Goal: Transaction & Acquisition: Book appointment/travel/reservation

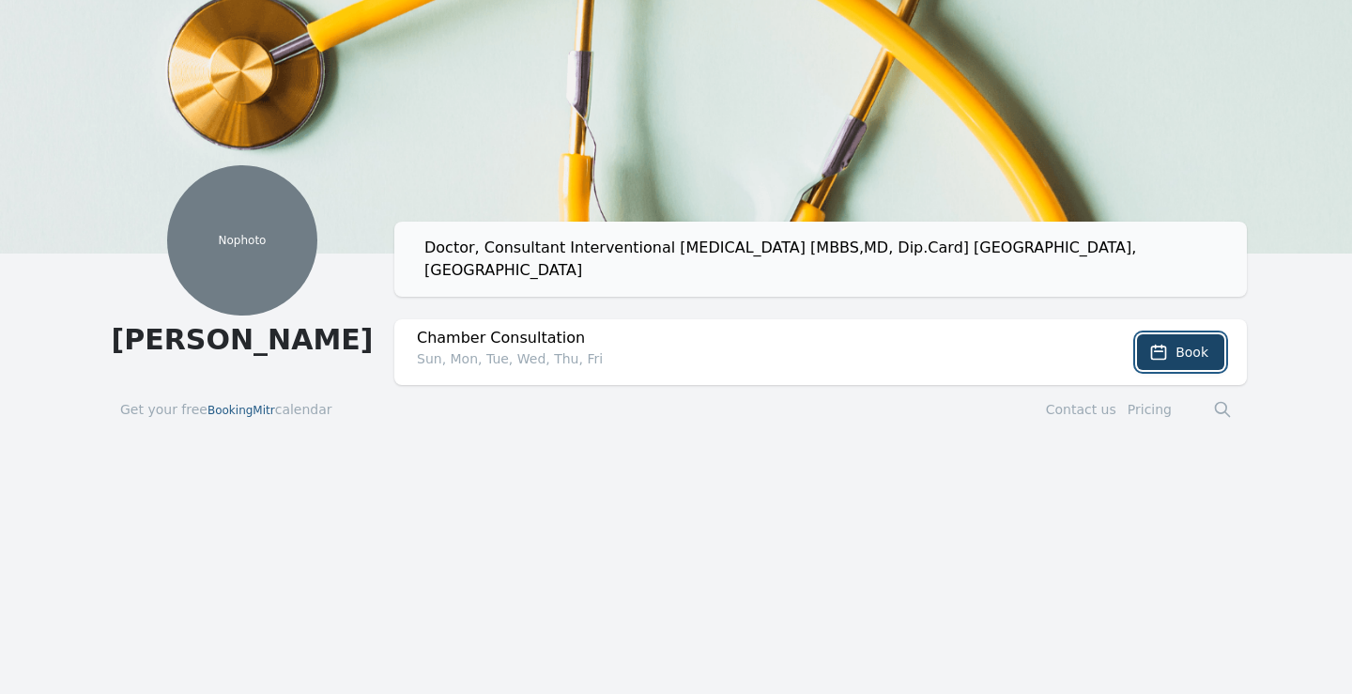
click at [1191, 343] on span "Book" at bounding box center [1191, 352] width 33 height 19
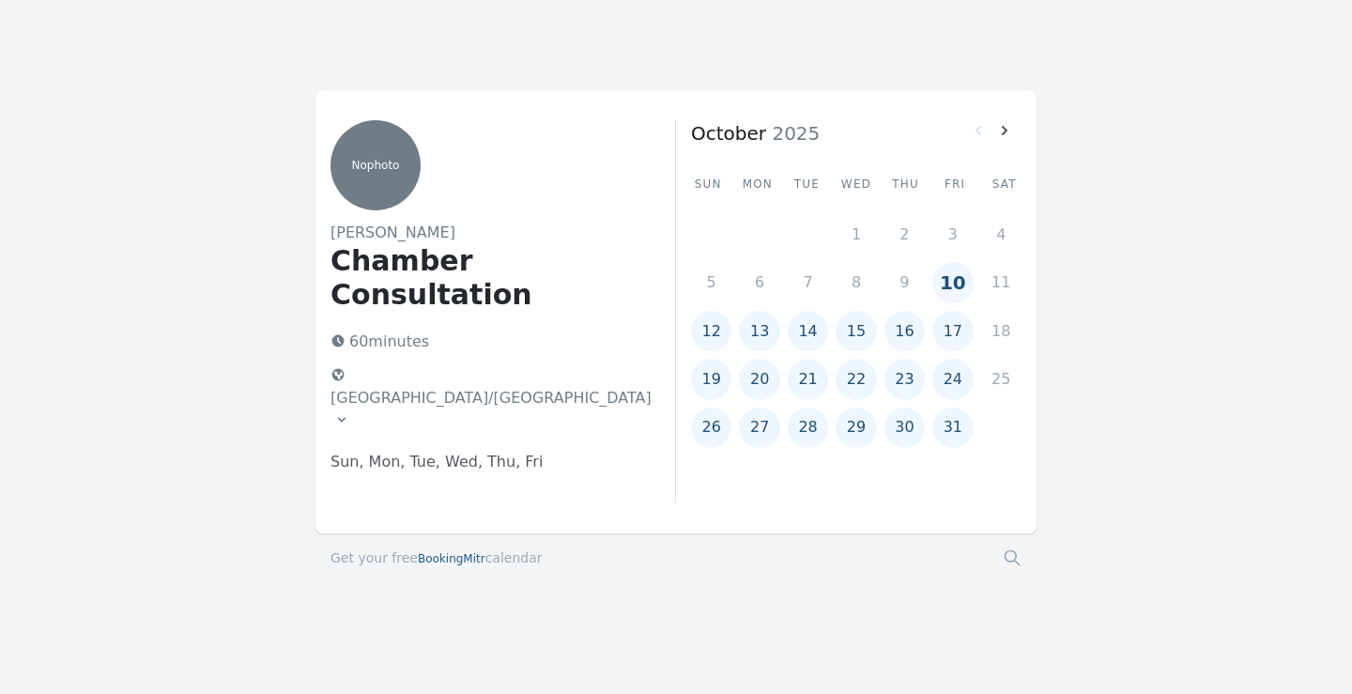
click at [945, 285] on button "10" at bounding box center [952, 282] width 40 height 40
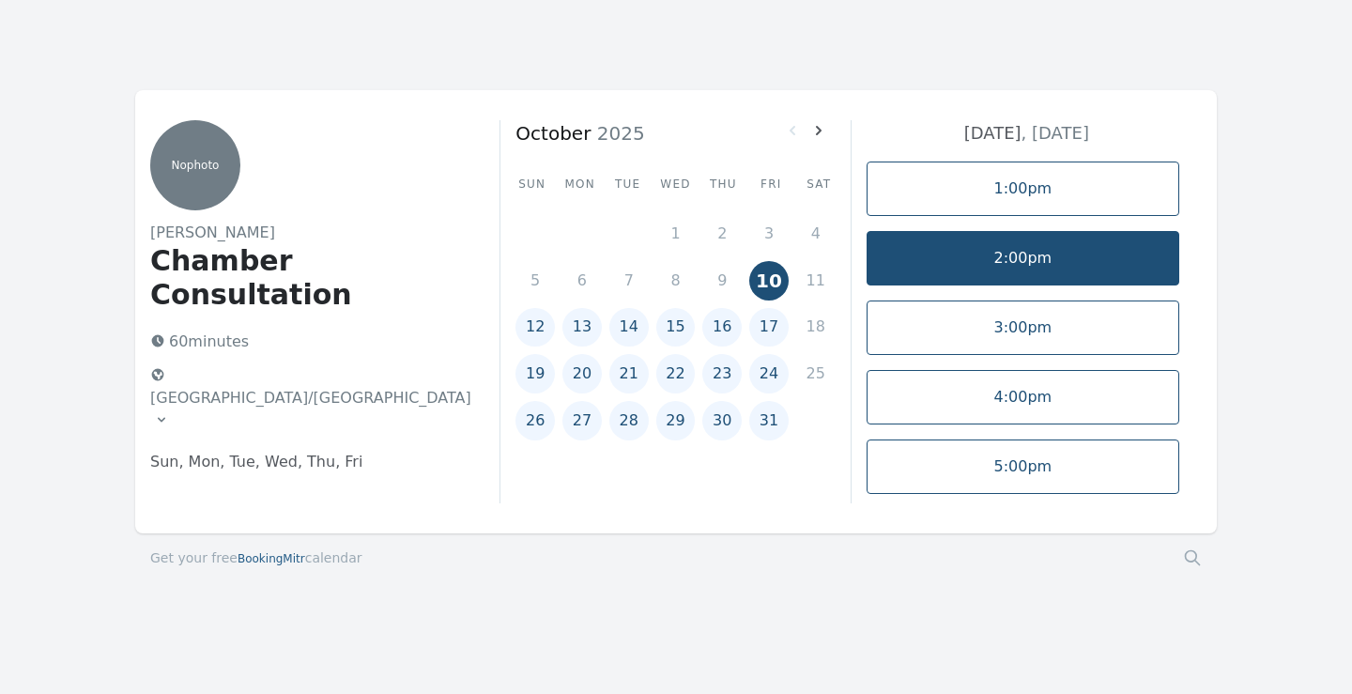
click at [1050, 242] on link "2:00pm" at bounding box center [1022, 258] width 313 height 54
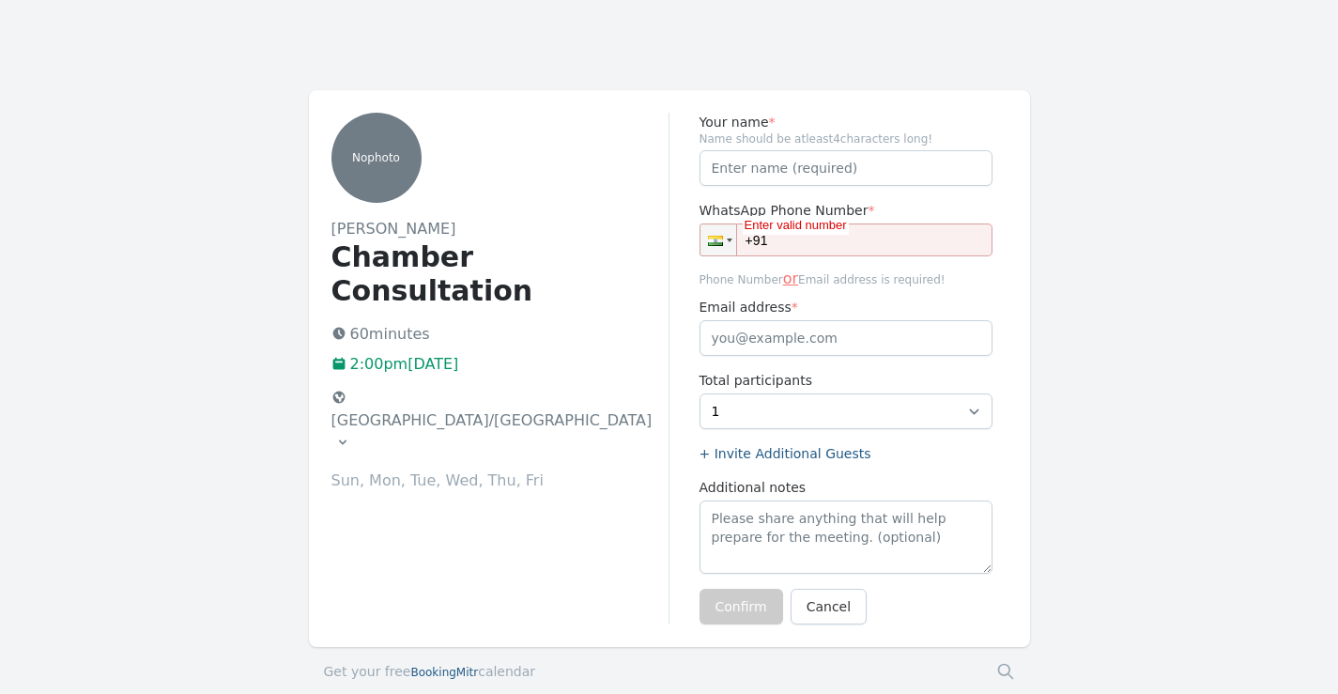
click at [350, 435] on icon at bounding box center [342, 442] width 15 height 15
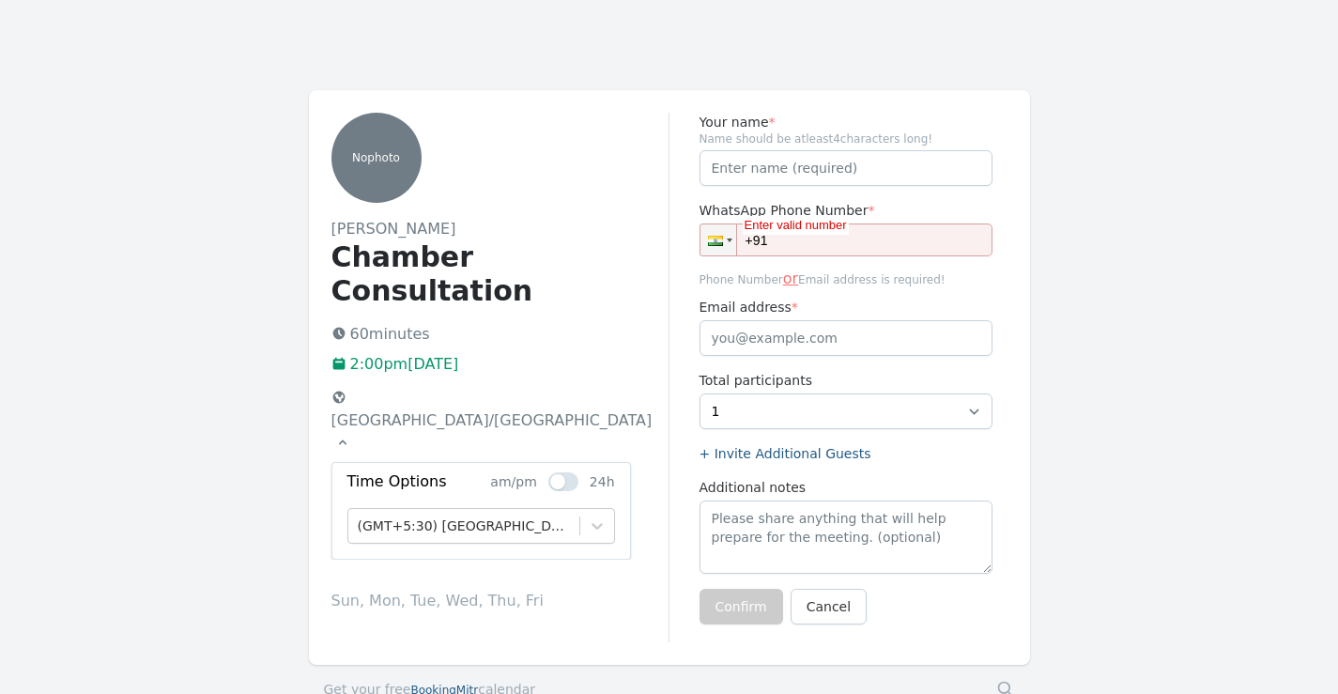
click at [350, 435] on icon at bounding box center [342, 442] width 15 height 15
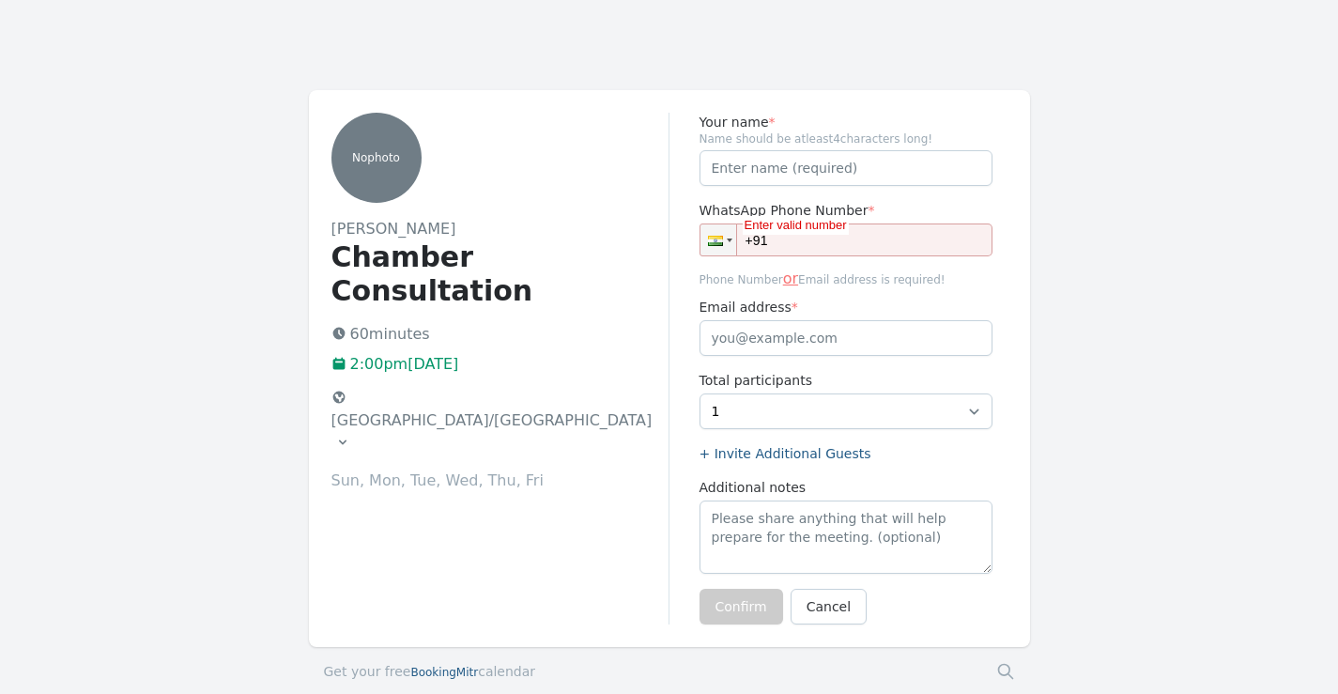
click at [350, 435] on icon at bounding box center [342, 442] width 15 height 15
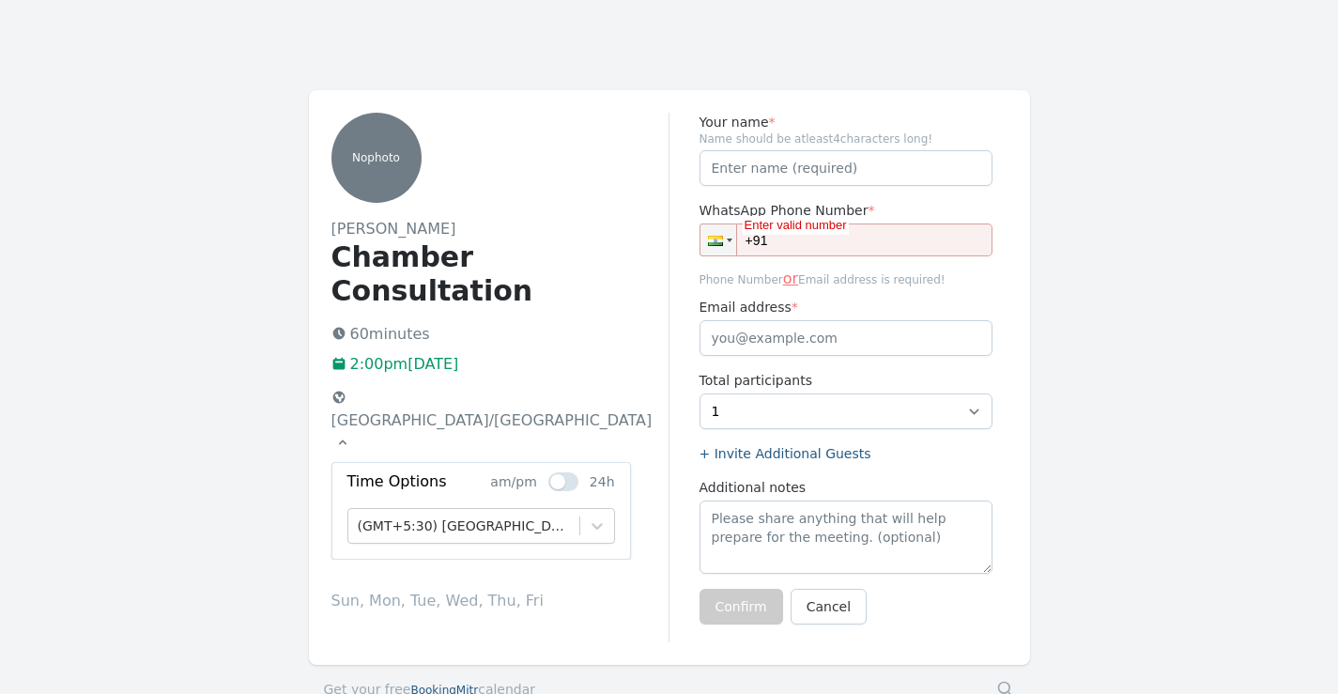
click at [350, 435] on icon at bounding box center [342, 442] width 15 height 15
